Goal: Contribute content: Contribute content

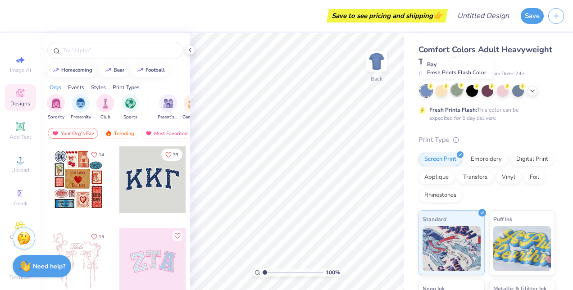
click at [457, 92] on div at bounding box center [457, 90] width 12 height 12
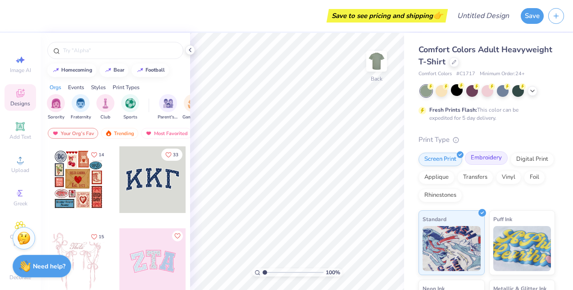
click at [487, 159] on div "Embroidery" at bounding box center [486, 158] width 43 height 14
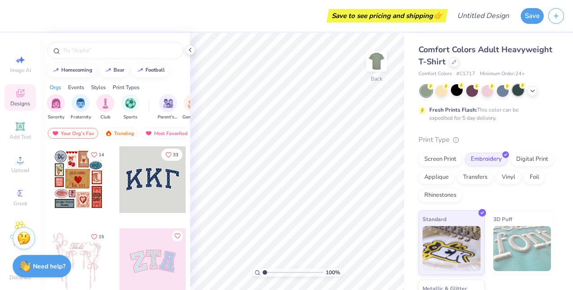
click at [516, 96] on div at bounding box center [518, 90] width 12 height 12
click at [533, 91] on icon at bounding box center [532, 90] width 7 height 7
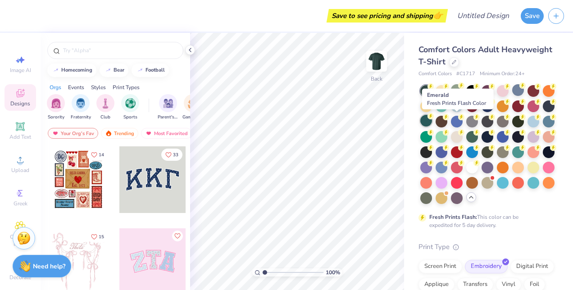
click at [432, 120] on div at bounding box center [426, 121] width 12 height 12
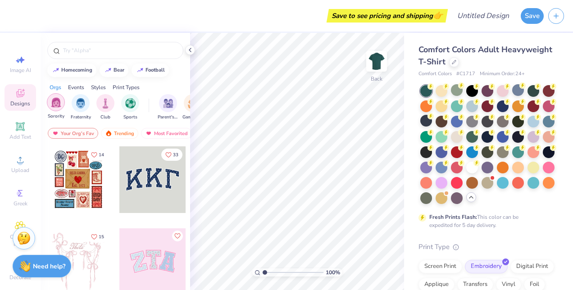
click at [59, 106] on img "filter for Sorority" at bounding box center [56, 102] width 10 height 10
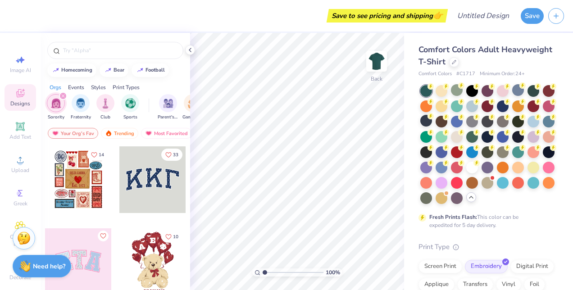
click at [75, 176] on div at bounding box center [78, 179] width 67 height 67
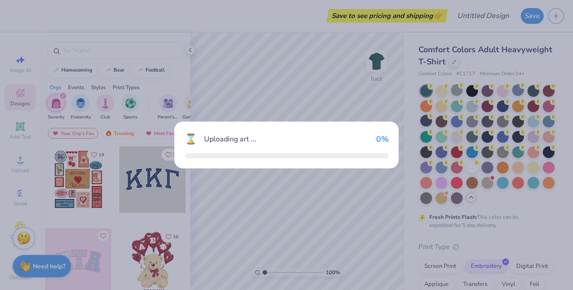
click at [75, 176] on div "⌛ Uploading art ... 0 %" at bounding box center [286, 145] width 573 height 290
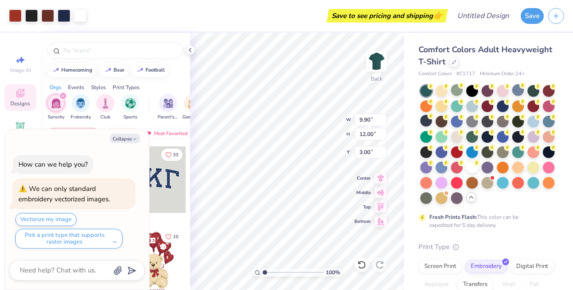
type textarea "x"
type input "4.24"
type textarea "x"
